Goal: Information Seeking & Learning: Learn about a topic

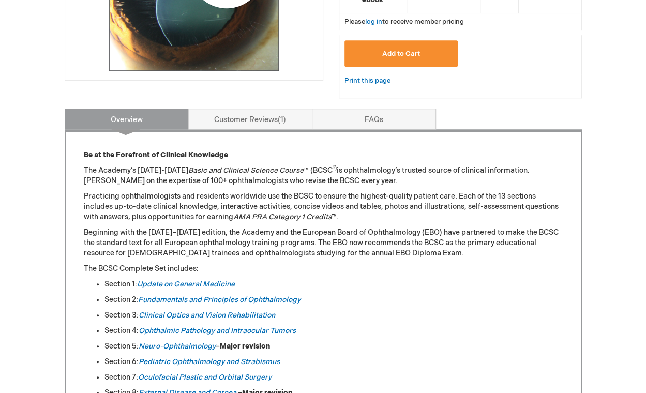
scroll to position [465, 0]
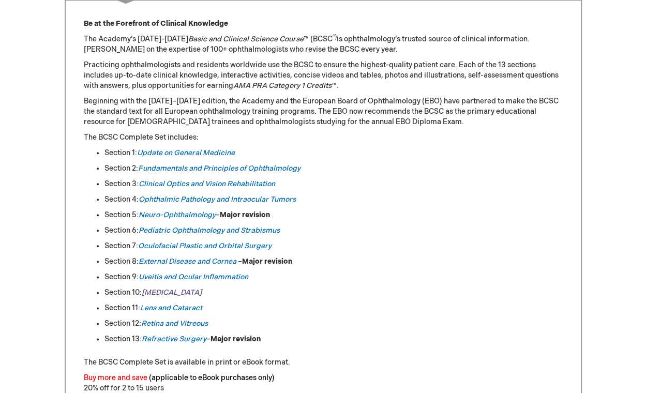
click at [158, 288] on em "[MEDICAL_DATA]" at bounding box center [172, 292] width 60 height 9
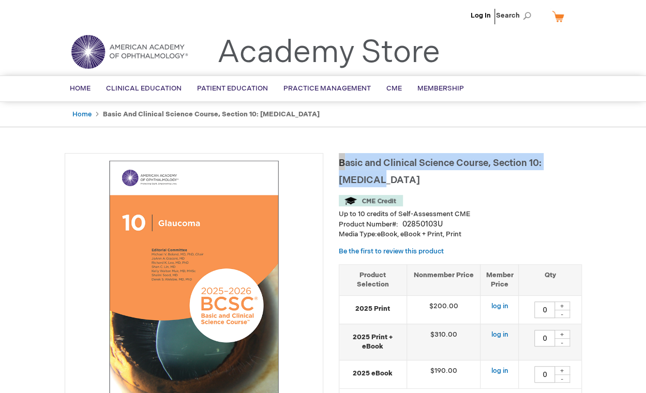
drag, startPoint x: 339, startPoint y: 163, endPoint x: 384, endPoint y: 182, distance: 48.4
click at [384, 182] on h1 "Basic and Clinical Science Course, Section 10: Glaucoma" at bounding box center [460, 170] width 243 height 34
copy span "Basic and Clinical Science Course, Section 10: Glaucoma"
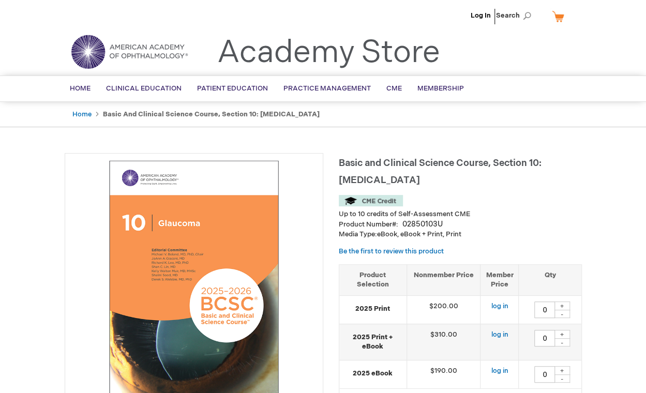
click at [67, 211] on div at bounding box center [194, 284] width 258 height 262
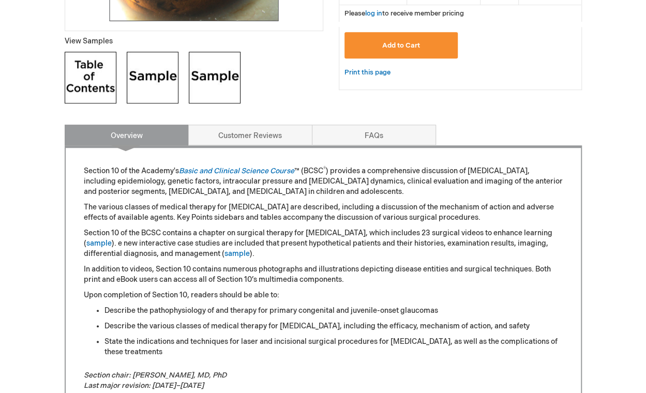
scroll to position [310, 0]
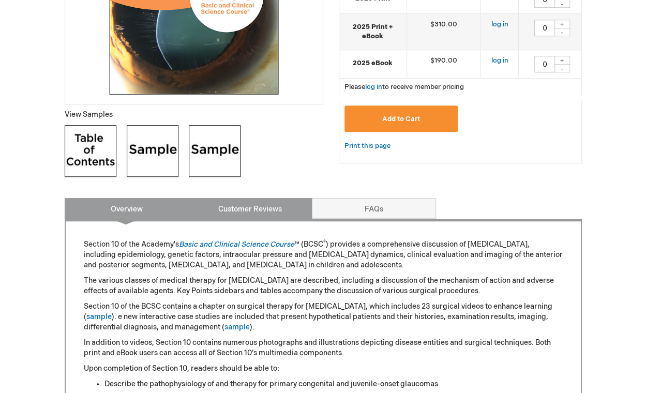
click at [258, 214] on link "Customer Reviews" at bounding box center [250, 208] width 124 height 21
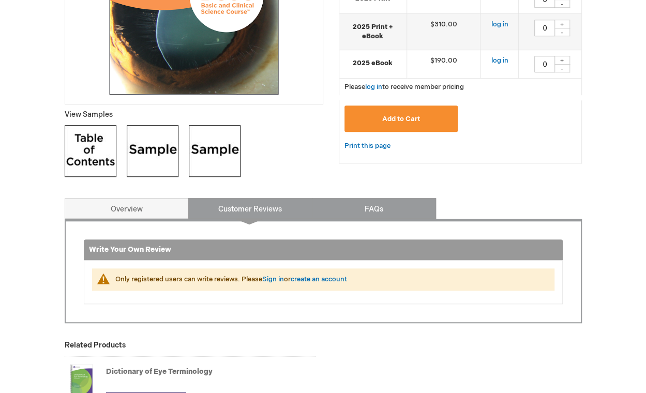
click at [346, 201] on link "FAQs" at bounding box center [374, 208] width 124 height 21
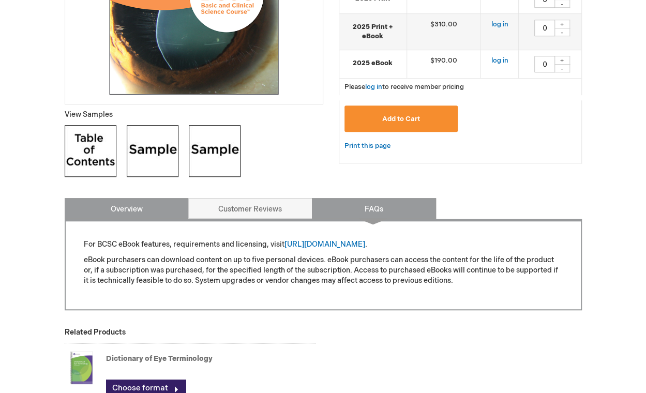
click at [137, 209] on link "Overview" at bounding box center [127, 208] width 124 height 21
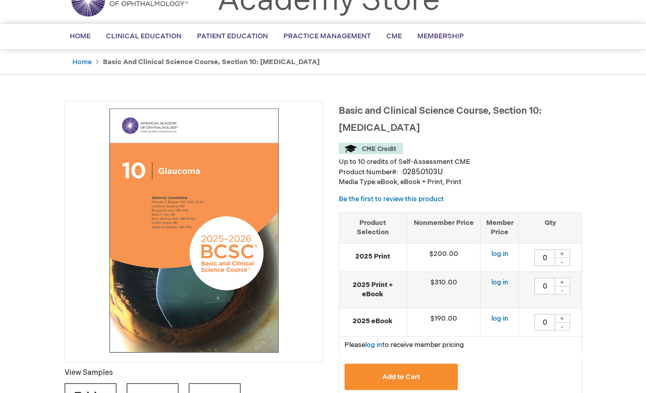
scroll to position [103, 0]
